Goal: Transaction & Acquisition: Register for event/course

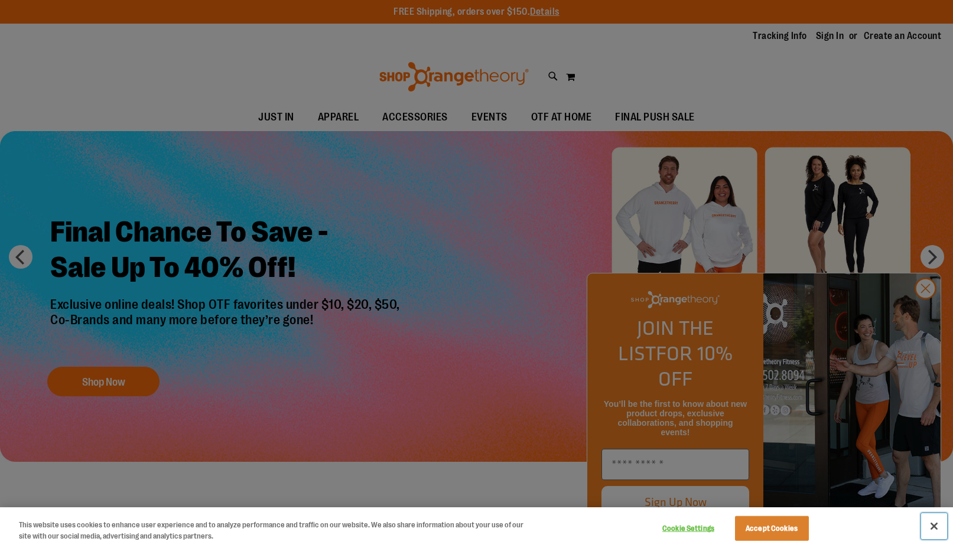
click at [936, 528] on button "Close" at bounding box center [934, 526] width 26 height 26
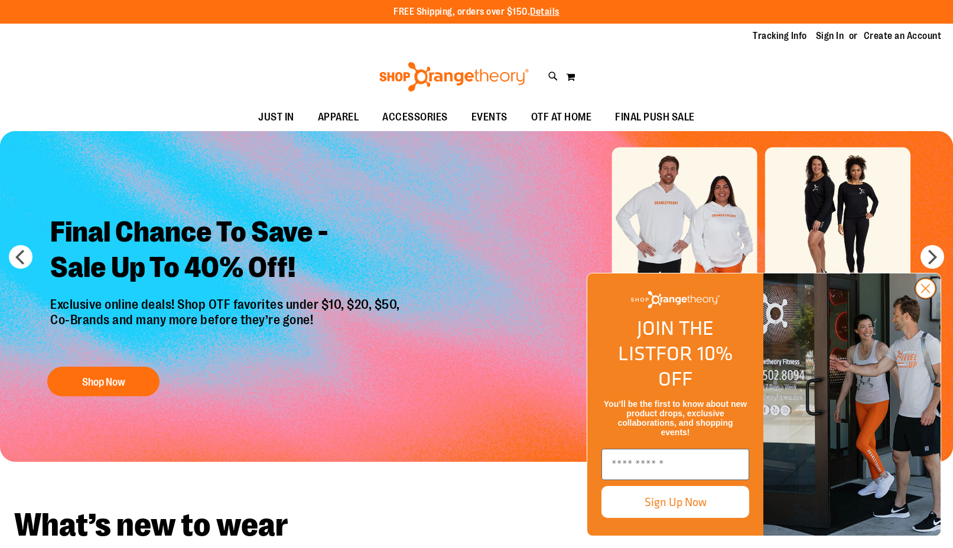
click at [927, 298] on circle "Close dialog" at bounding box center [925, 288] width 19 height 19
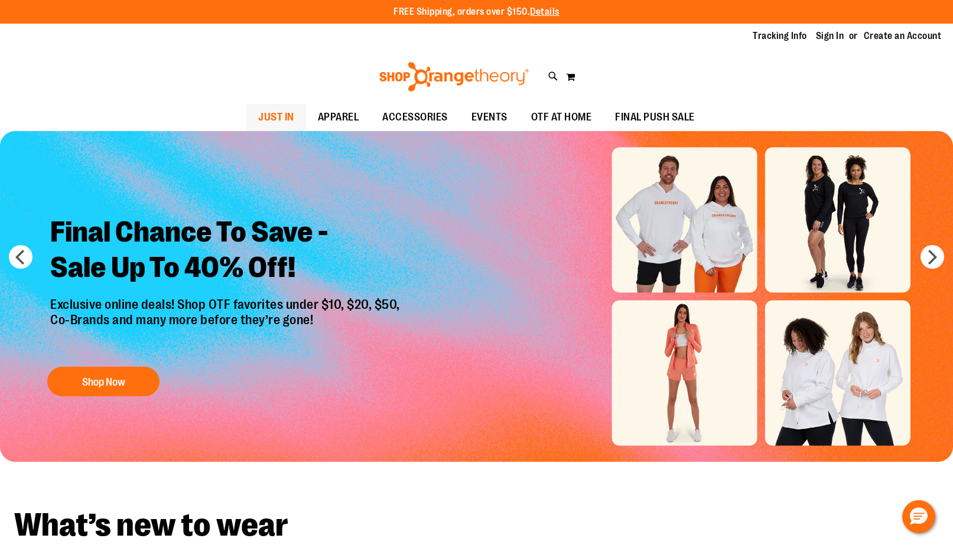
click at [278, 114] on span "JUST IN" at bounding box center [276, 117] width 36 height 27
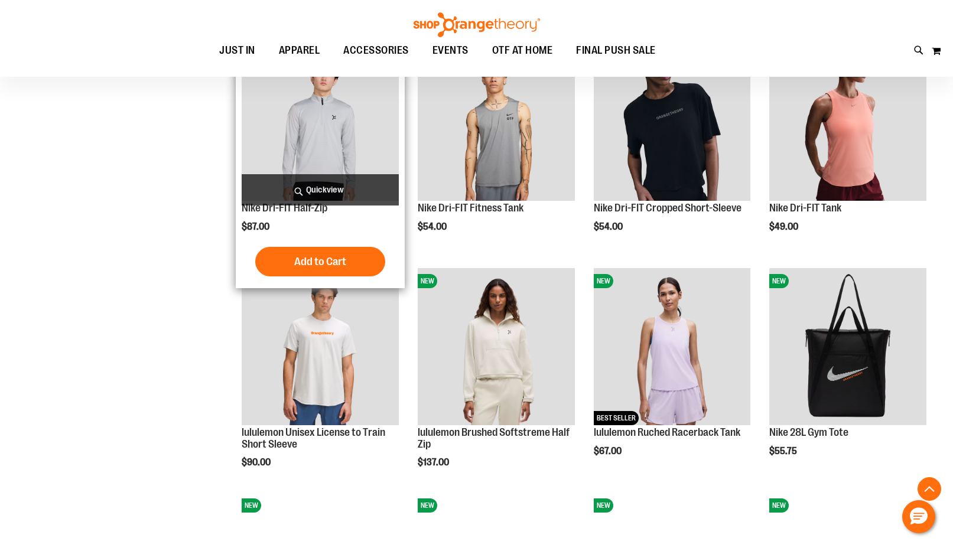
scroll to position [767, 0]
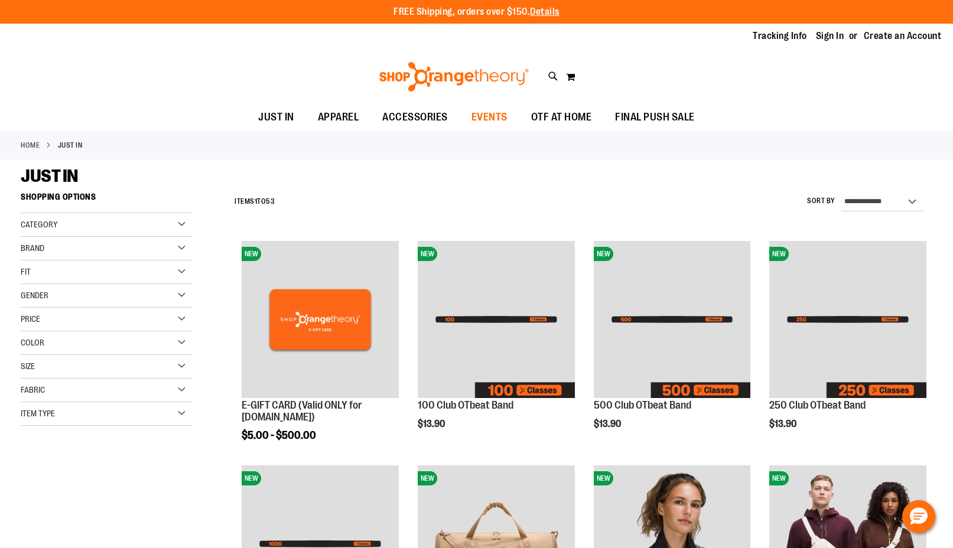
click at [486, 120] on span "EVENTS" at bounding box center [489, 117] width 36 height 27
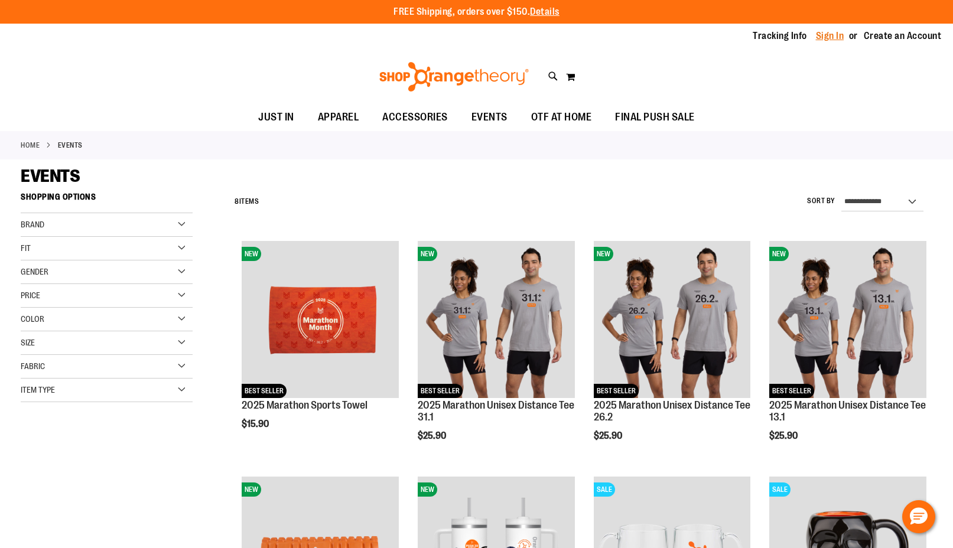
click at [841, 38] on link "Sign In" at bounding box center [830, 36] width 28 height 13
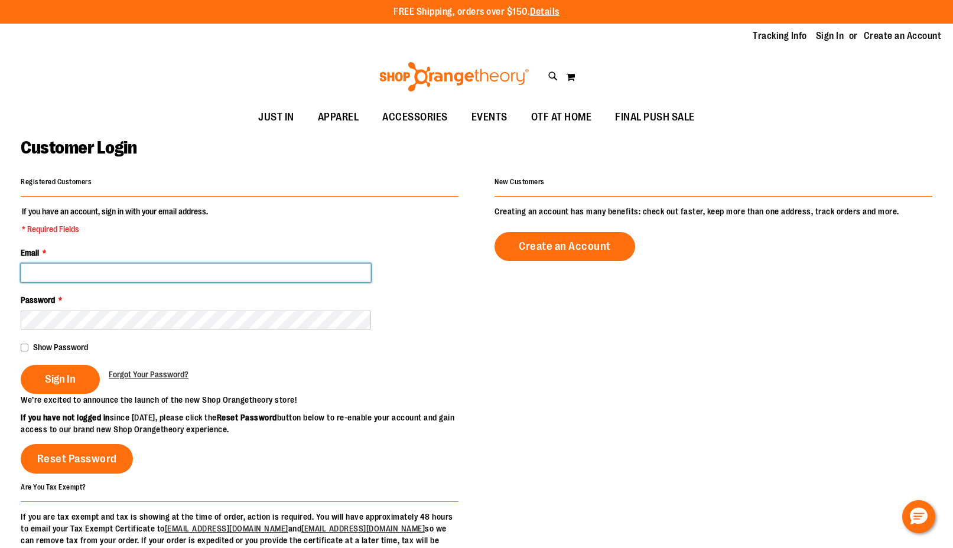
click at [308, 281] on input "Email *" at bounding box center [196, 272] width 350 height 19
type input "**********"
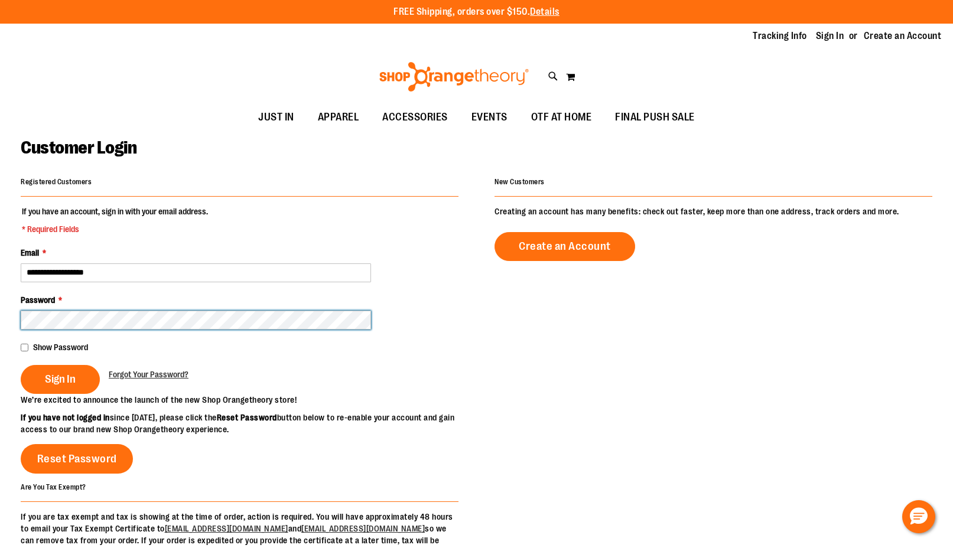
click at [21, 365] on button "Sign In" at bounding box center [60, 379] width 79 height 29
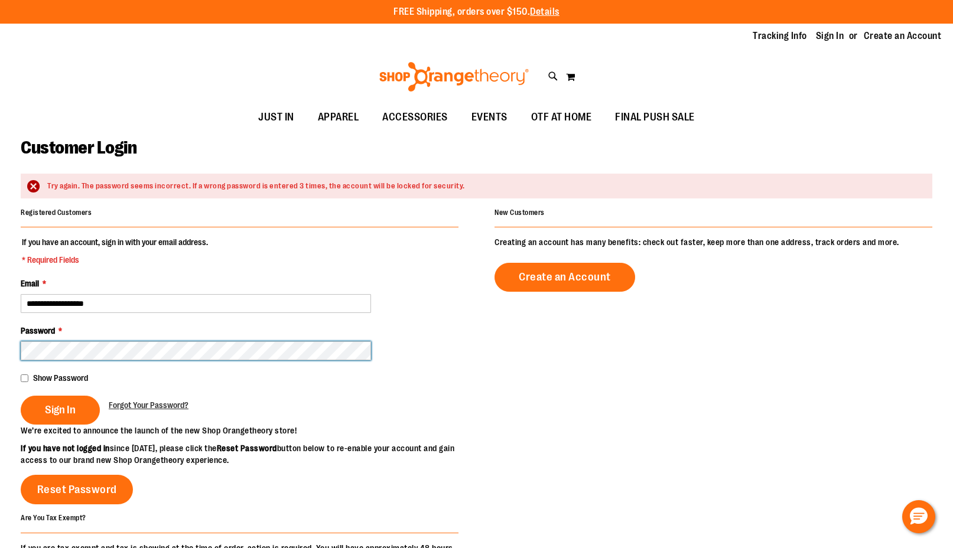
click at [21, 396] on button "Sign In" at bounding box center [60, 410] width 79 height 29
